Goal: Task Accomplishment & Management: Manage account settings

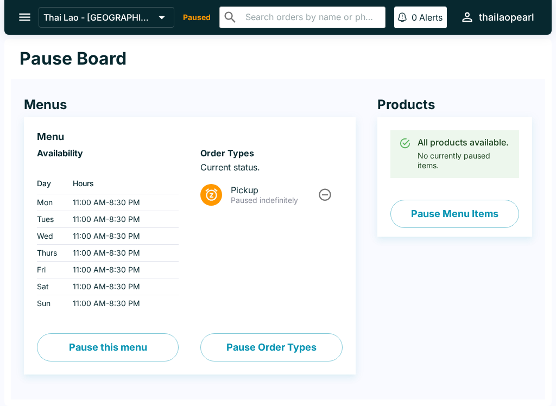
click at [216, 199] on icon at bounding box center [211, 194] width 15 height 15
click at [328, 194] on icon "Unpause" at bounding box center [325, 194] width 15 height 15
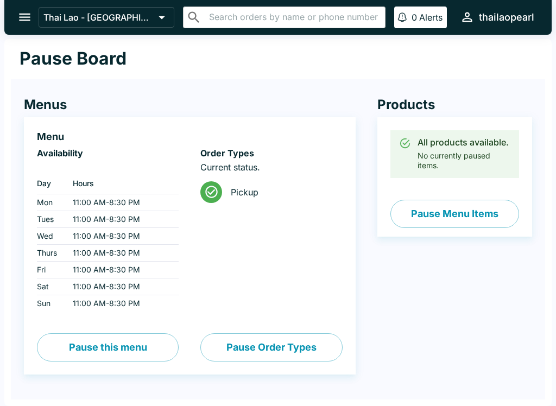
click at [27, 16] on icon "open drawer" at bounding box center [24, 17] width 15 height 15
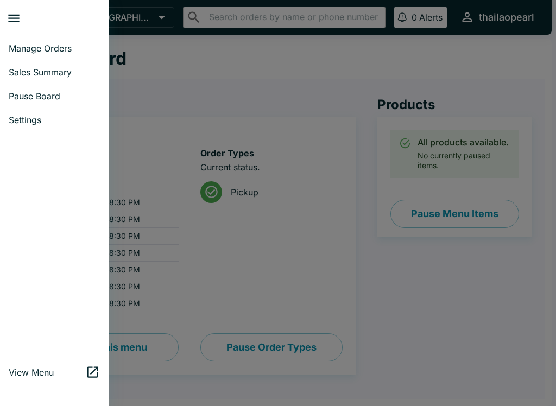
click at [292, 77] on div at bounding box center [278, 203] width 556 height 406
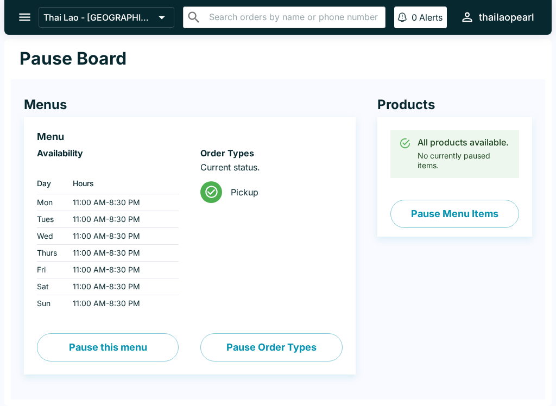
click at [25, 16] on icon "open drawer" at bounding box center [24, 17] width 15 height 15
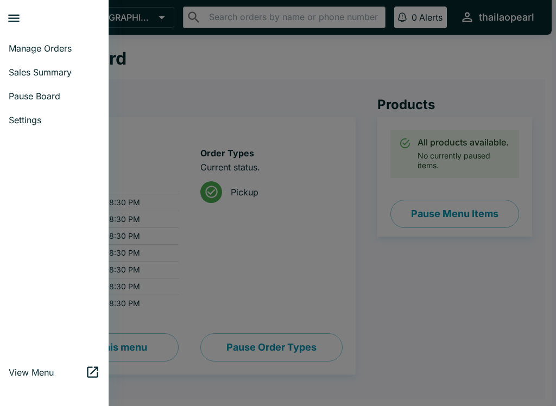
click at [63, 45] on span "Manage Orders" at bounding box center [54, 48] width 91 height 11
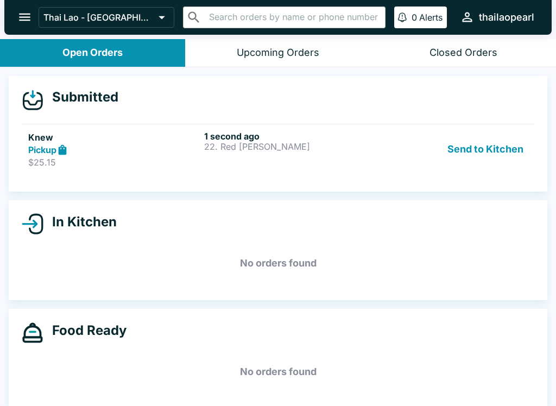
click at [43, 153] on strong "Pickup" at bounding box center [42, 149] width 28 height 11
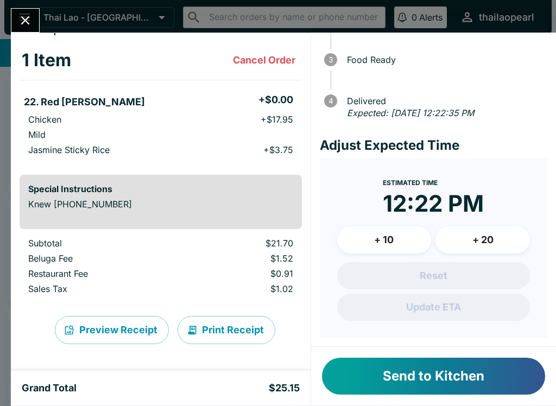
scroll to position [94, 0]
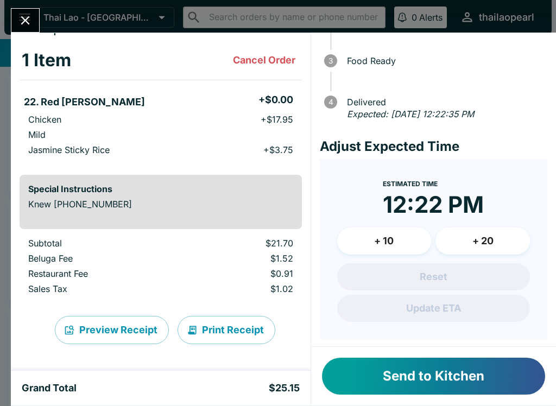
click at [443, 358] on button "Send to Kitchen" at bounding box center [433, 376] width 223 height 37
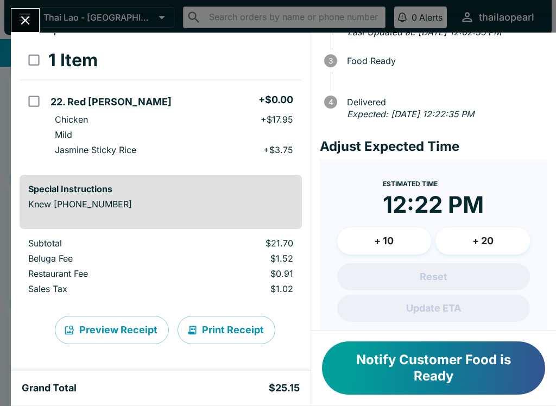
click at [459, 370] on button "Notify Customer Food is Ready" at bounding box center [433, 368] width 223 height 53
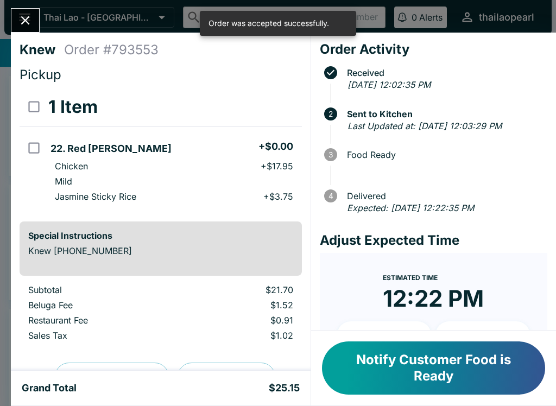
scroll to position [0, 0]
click at [39, 145] on input "orders table" at bounding box center [34, 148] width 24 height 24
checkbox input "true"
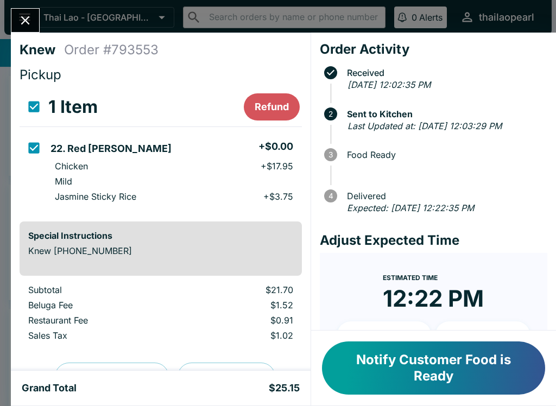
click at [36, 17] on button "Close" at bounding box center [25, 20] width 28 height 23
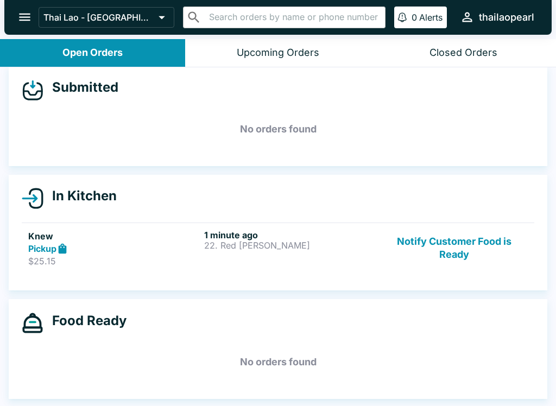
scroll to position [8, 0]
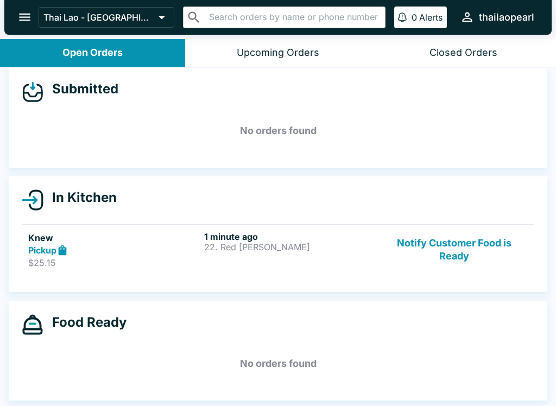
click at [178, 255] on div "Pickup" at bounding box center [114, 250] width 172 height 12
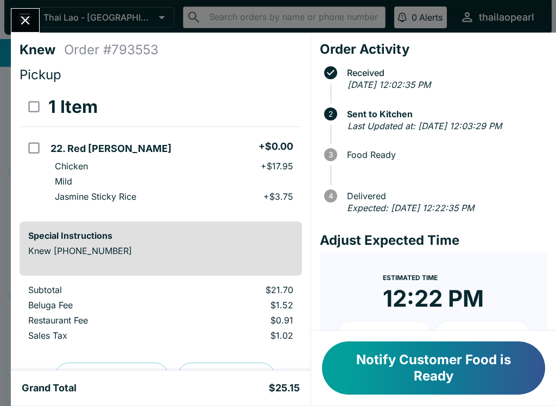
click at [34, 28] on button "Close" at bounding box center [25, 20] width 28 height 23
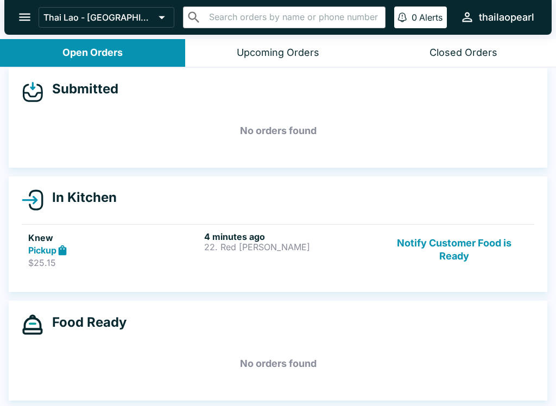
click at [165, 237] on h5 "Knew" at bounding box center [114, 237] width 172 height 13
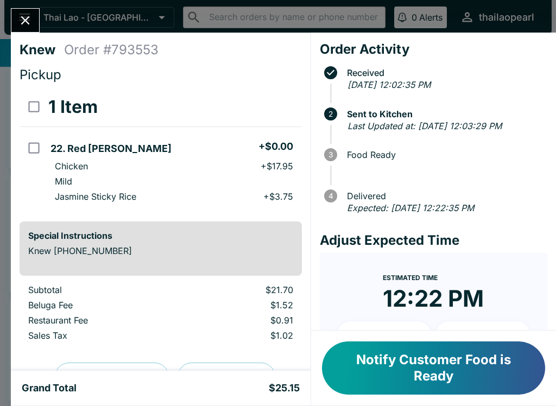
click at [390, 372] on button "Notify Customer Food is Ready" at bounding box center [433, 368] width 223 height 53
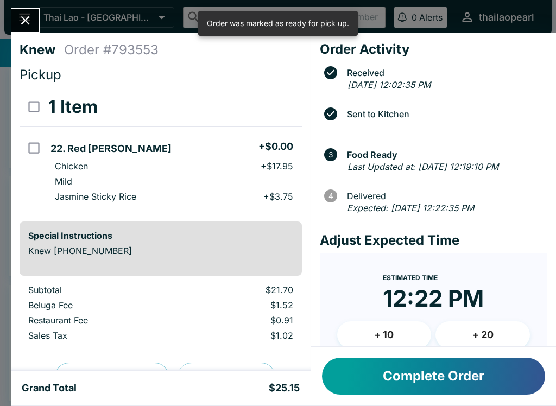
click at [347, 375] on button "Complete Order" at bounding box center [433, 376] width 223 height 37
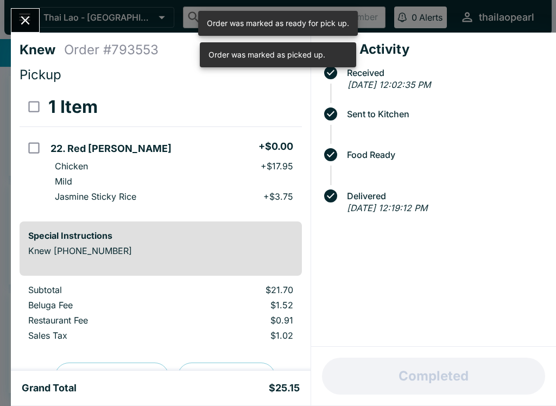
click at [36, 10] on div at bounding box center [25, 20] width 29 height 24
click at [18, 20] on icon "Close" at bounding box center [25, 20] width 15 height 15
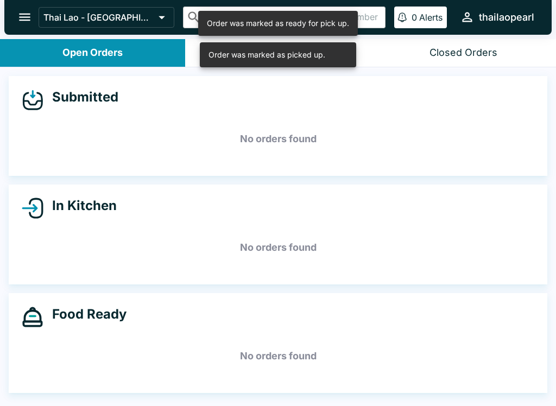
scroll to position [2, 0]
